Goal: Task Accomplishment & Management: Manage account settings

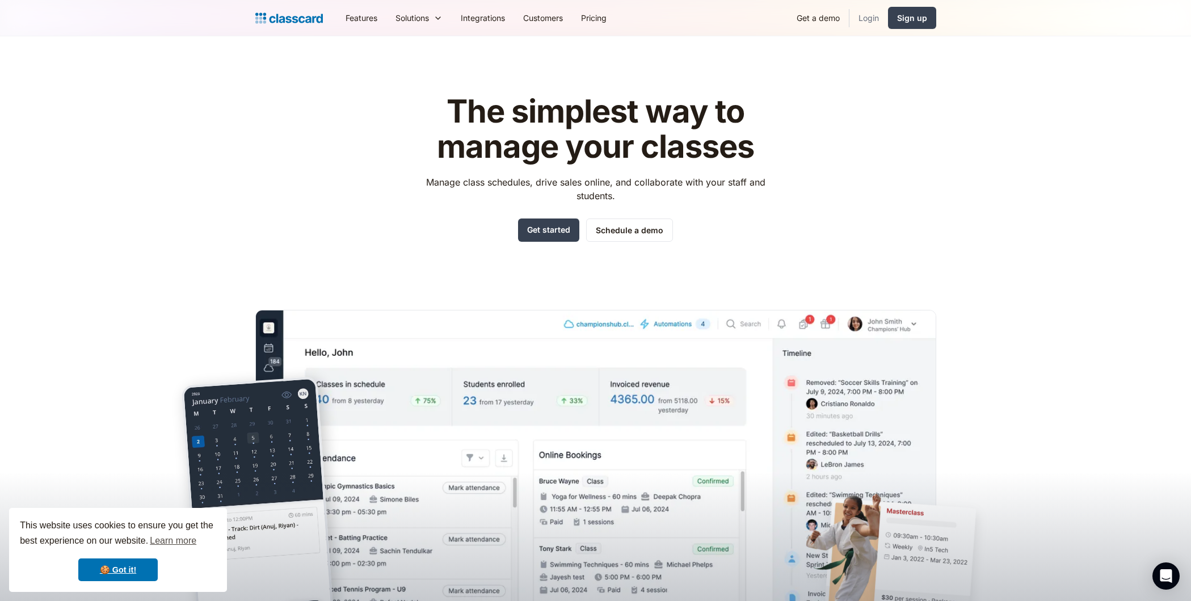
click at [873, 19] on link "Login" at bounding box center [868, 18] width 39 height 26
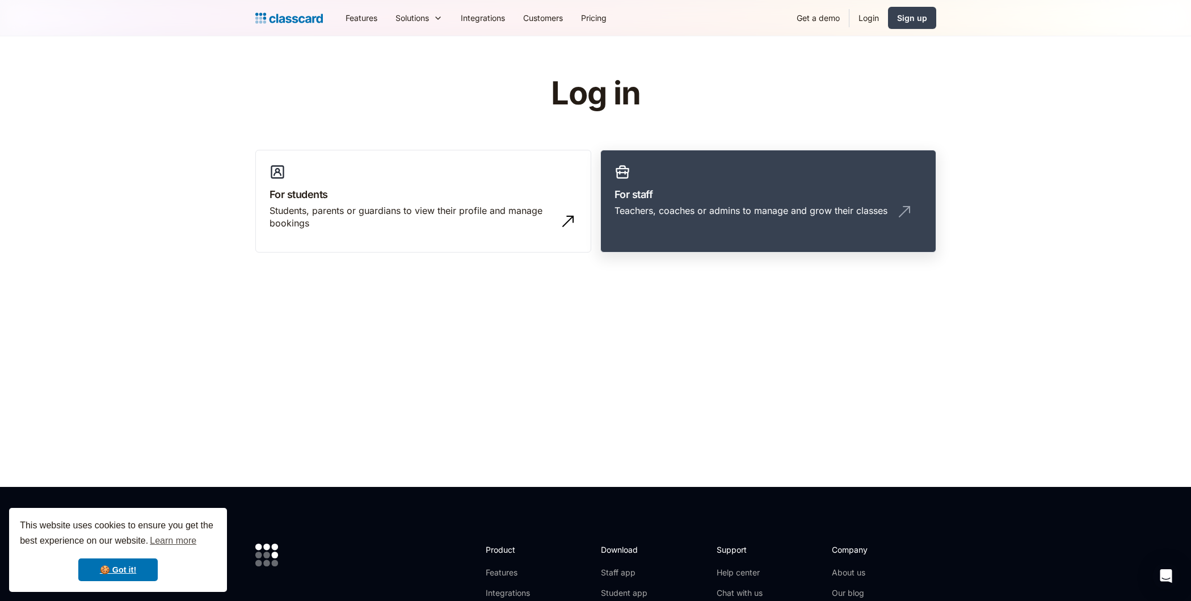
click at [753, 195] on h3 "For staff" at bounding box center [767, 194] width 307 height 15
